Goal: Find specific page/section: Find specific page/section

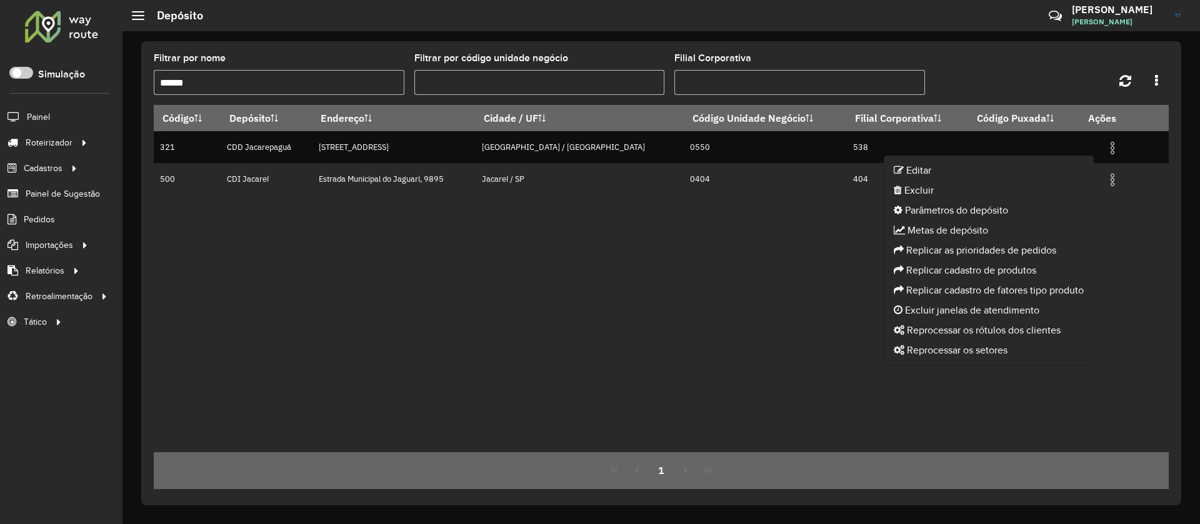
click at [82, 28] on div at bounding box center [62, 26] width 76 height 32
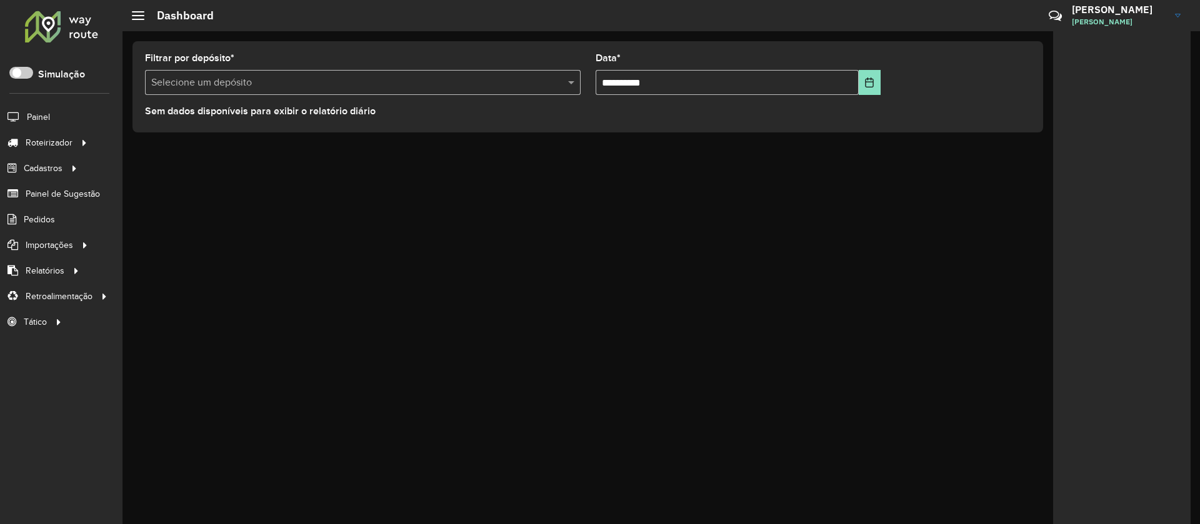
drag, startPoint x: 102, startPoint y: 39, endPoint x: 67, endPoint y: 18, distance: 40.9
click at [67, 18] on div "Roteirizador AmbevTech" at bounding box center [61, 28] width 122 height 37
drag, startPoint x: 11, startPoint y: 11, endPoint x: 120, endPoint y: 40, distance: 113.2
click at [120, 40] on div "Roteirizador AmbevTech" at bounding box center [61, 28] width 122 height 37
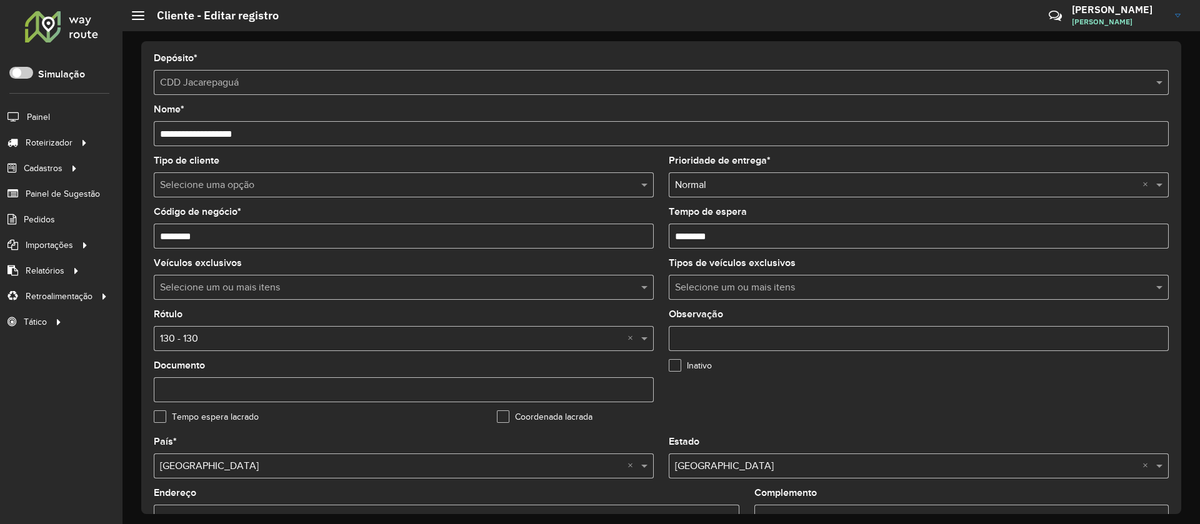
scroll to position [406, 0]
